Goal: Information Seeking & Learning: Learn about a topic

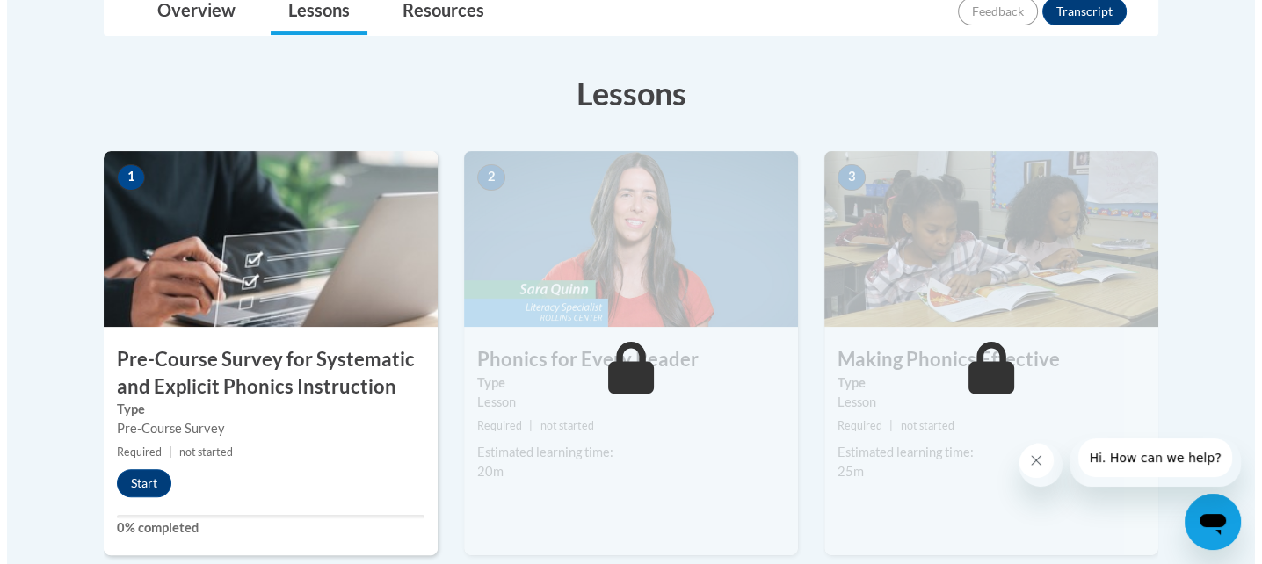
scroll to position [439, 0]
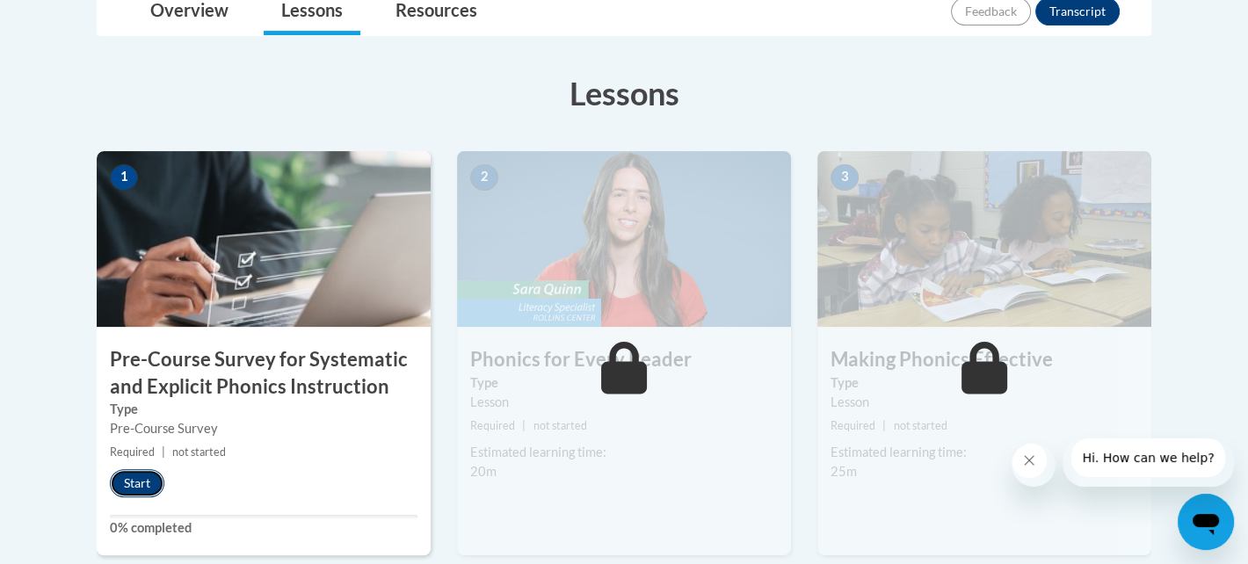
click at [148, 478] on button "Start" at bounding box center [137, 483] width 54 height 28
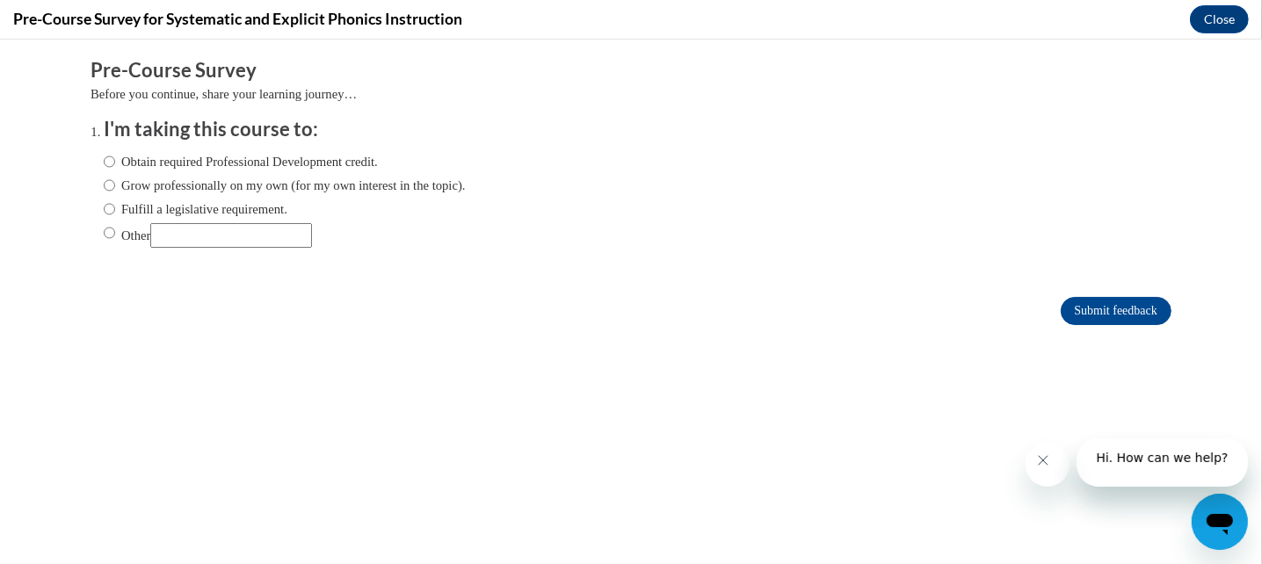
scroll to position [0, 0]
click at [304, 165] on label "Obtain required Professional Development credit." at bounding box center [241, 160] width 274 height 19
click at [115, 165] on input "Obtain required Professional Development credit." at bounding box center [109, 160] width 11 height 19
radio input "true"
click at [1126, 306] on input "Submit feedback" at bounding box center [1116, 310] width 111 height 28
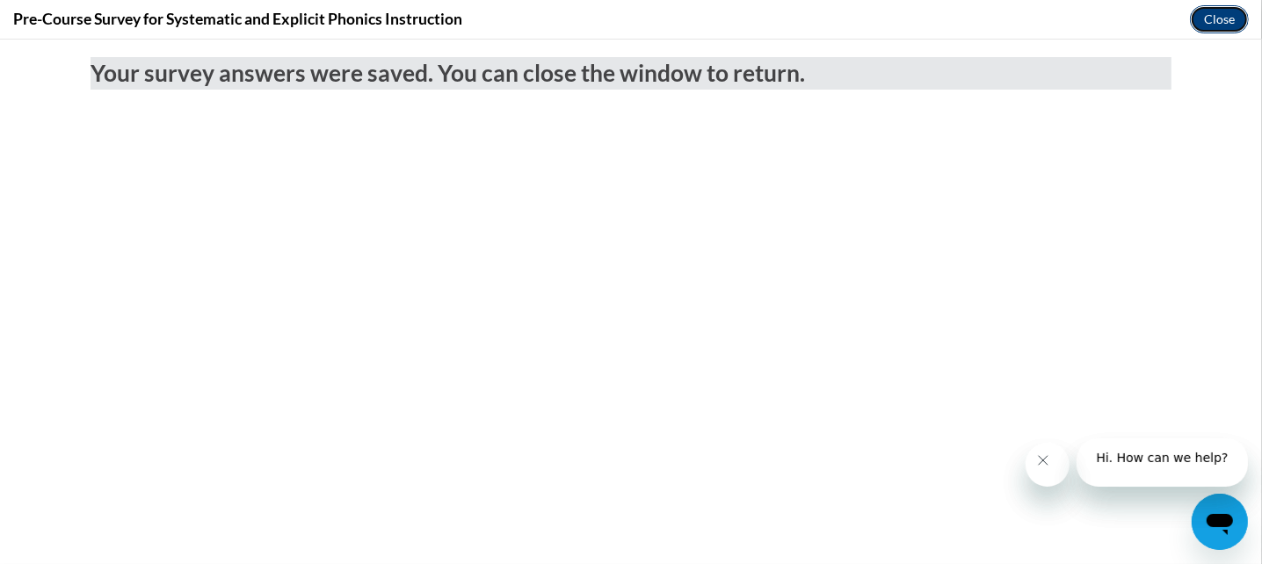
click at [1230, 23] on button "Close" at bounding box center [1219, 19] width 59 height 28
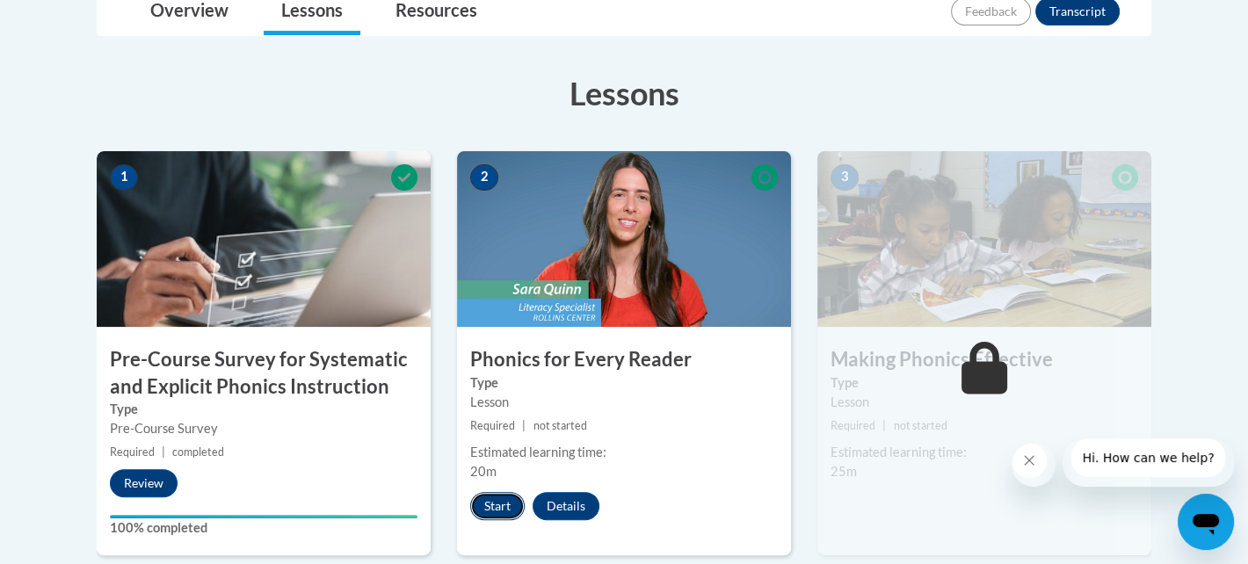
click at [491, 492] on button "Start" at bounding box center [497, 506] width 54 height 28
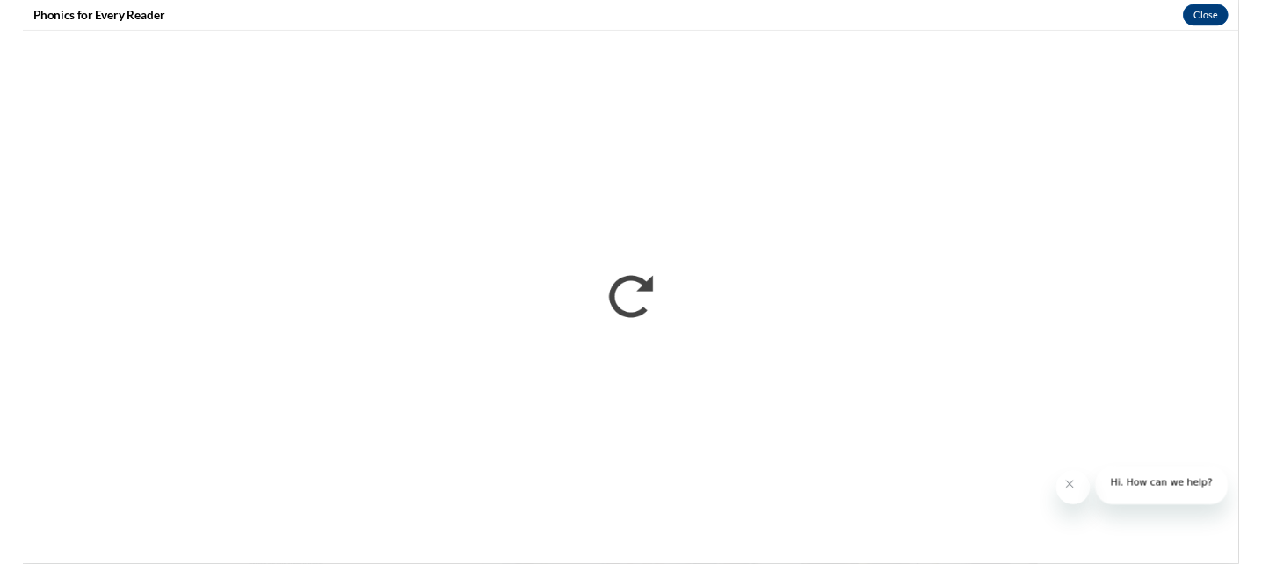
scroll to position [438, 0]
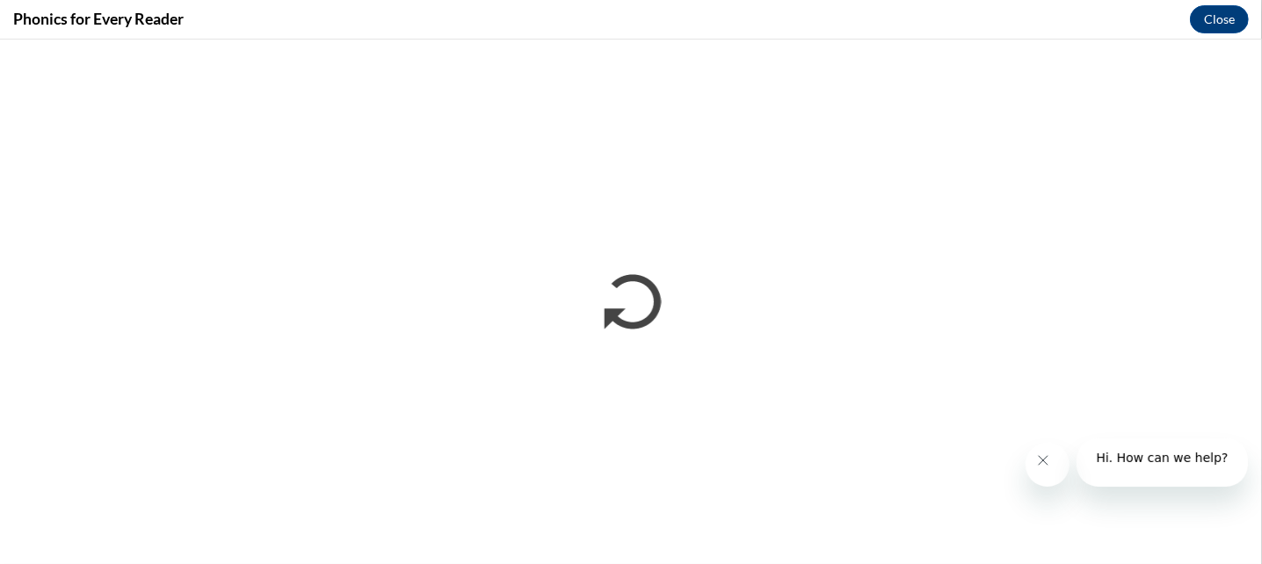
click at [1049, 456] on icon "Close message from company" at bounding box center [1042, 459] width 14 height 14
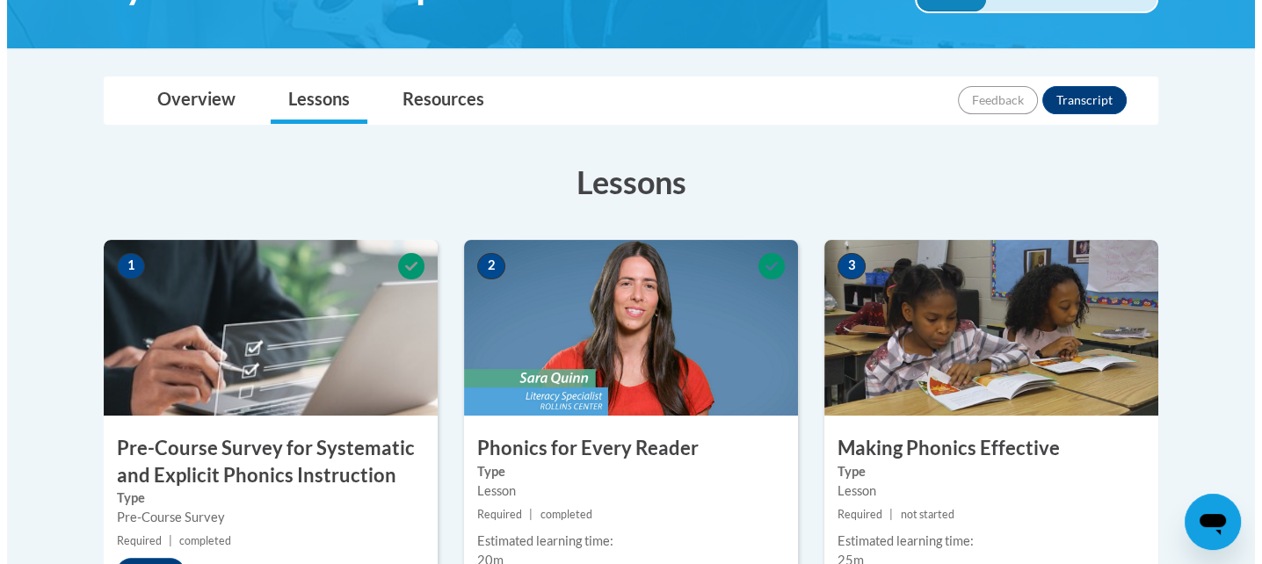
scroll to position [614, 0]
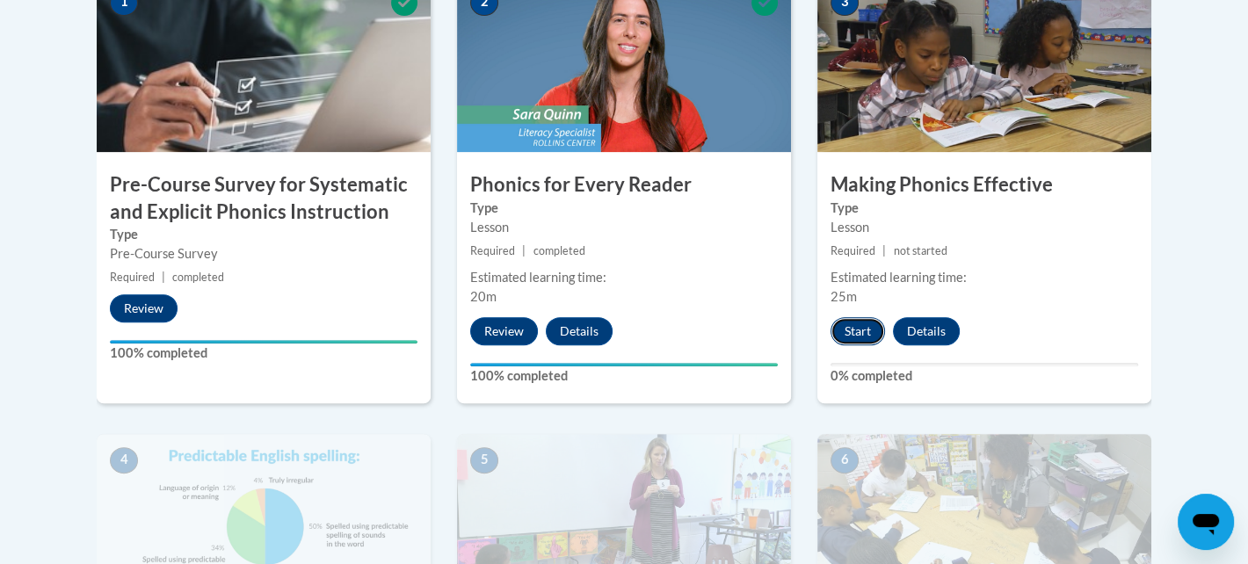
click at [859, 328] on button "Start" at bounding box center [857, 331] width 54 height 28
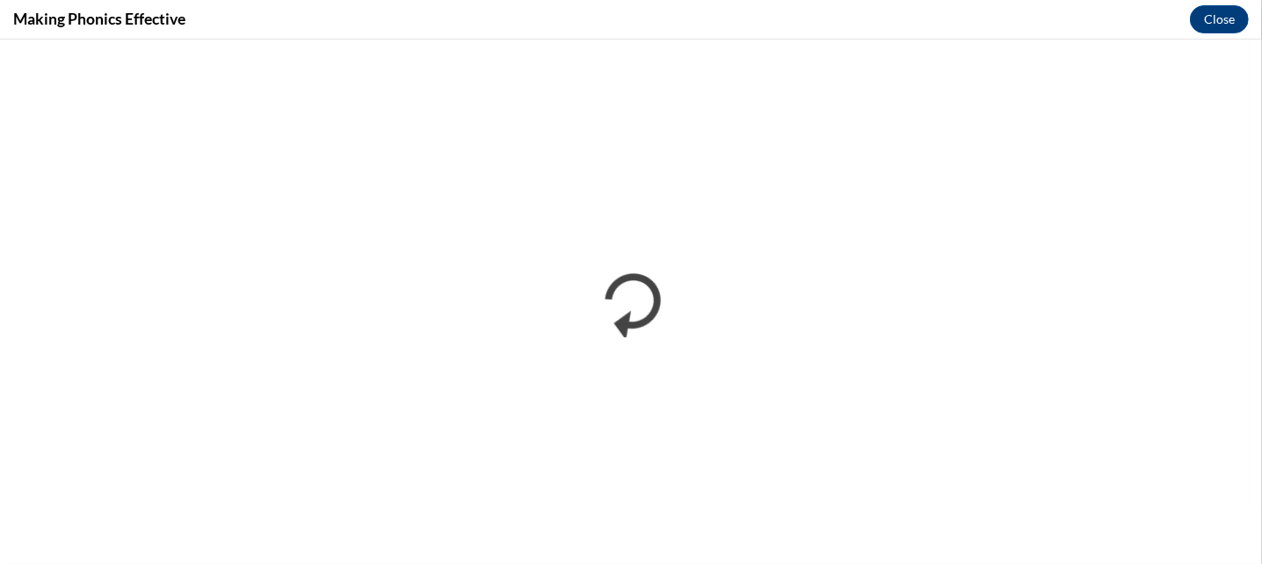
scroll to position [0, 0]
